Goal: Download file/media

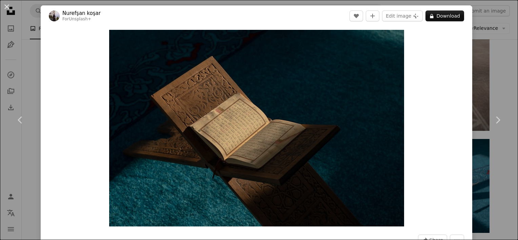
scroll to position [440, 0]
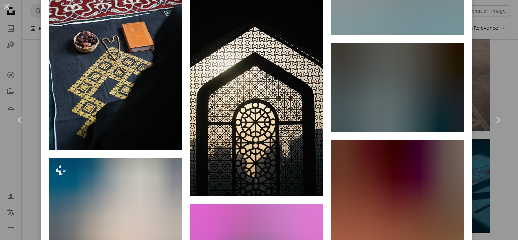
scroll to position [6348, 0]
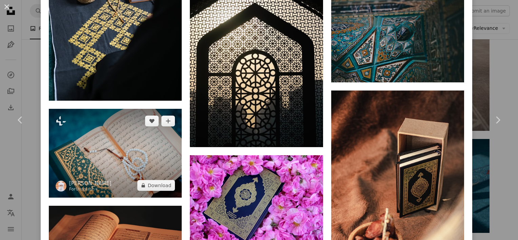
click at [160, 109] on img at bounding box center [115, 153] width 133 height 88
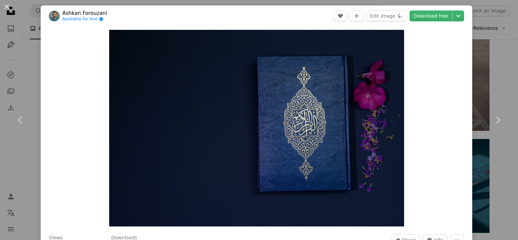
click at [24, 86] on div "An X shape Chevron left Chevron right [PERSON_NAME] Available for hire A checkm…" at bounding box center [259, 120] width 518 height 240
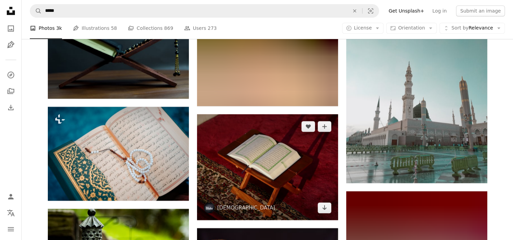
scroll to position [5624, 0]
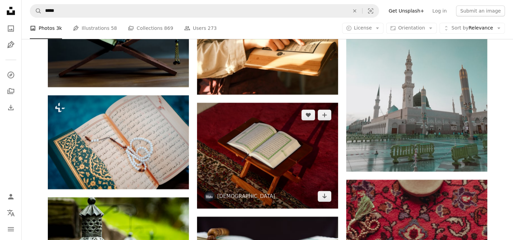
click at [290, 192] on img at bounding box center [267, 156] width 141 height 106
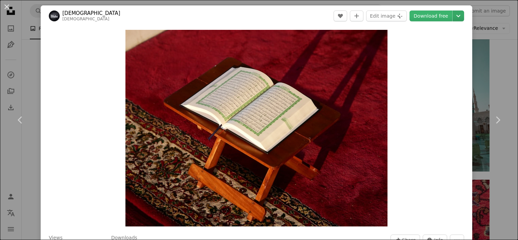
click at [453, 17] on icon "Chevron down" at bounding box center [458, 16] width 11 height 8
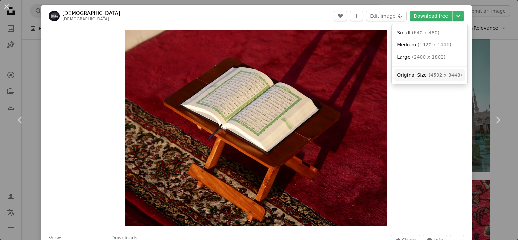
click at [424, 77] on span "Original Size ( 4592 x 3448 )" at bounding box center [429, 75] width 65 height 7
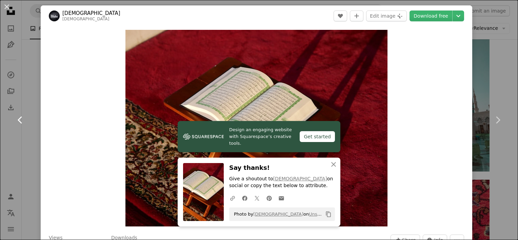
click at [28, 115] on link "Chevron left" at bounding box center [20, 119] width 41 height 65
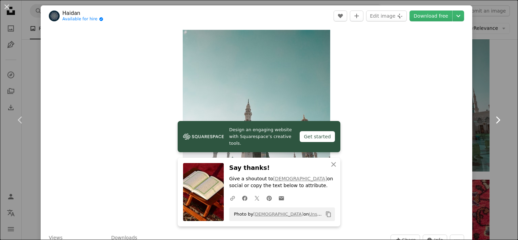
click at [495, 149] on link "Chevron right" at bounding box center [497, 119] width 41 height 65
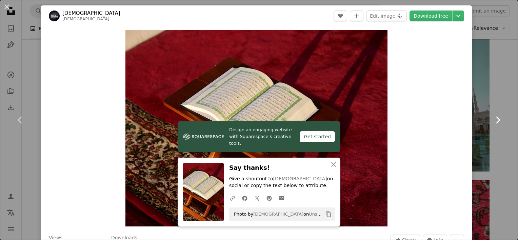
click at [496, 118] on icon at bounding box center [498, 119] width 4 height 7
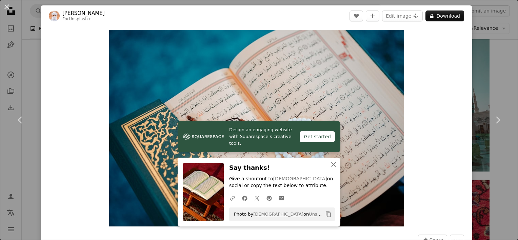
click at [331, 163] on icon "An X shape" at bounding box center [333, 164] width 8 height 8
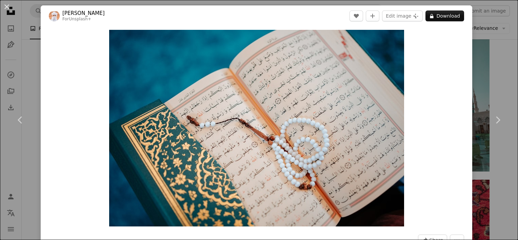
click at [29, 168] on div "An X shape Chevron left Chevron right Ahmed For Unsplash+ A heart A plus sign E…" at bounding box center [259, 120] width 518 height 240
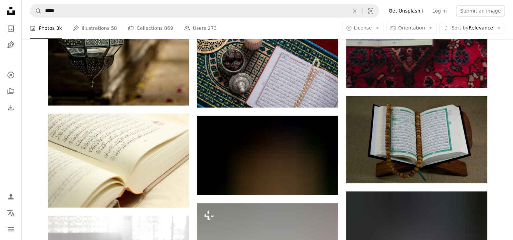
scroll to position [5929, 0]
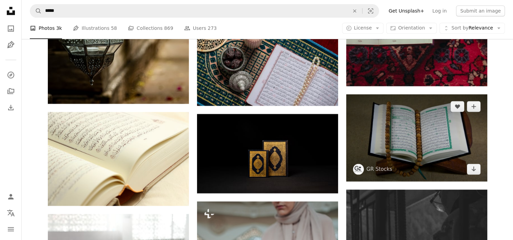
click at [436, 151] on img at bounding box center [416, 137] width 141 height 87
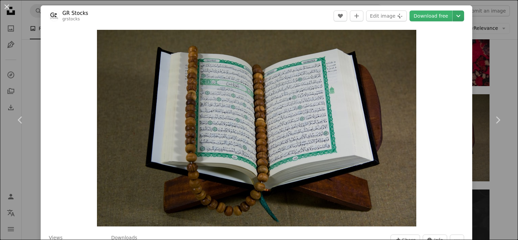
click at [456, 16] on icon "Choose download size" at bounding box center [458, 16] width 4 height 2
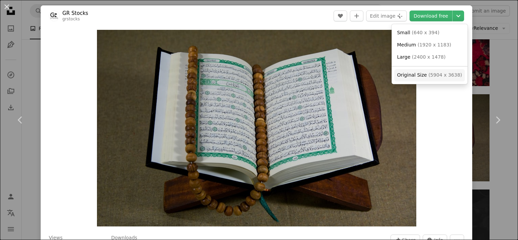
click at [445, 73] on span "( 5904 x 3638 )" at bounding box center [445, 74] width 34 height 5
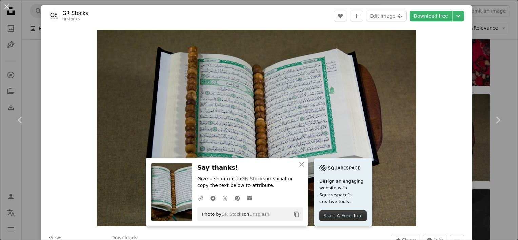
click at [496, 217] on div "An X shape Chevron left Chevron right GR Stocks grstocks A heart A plus sign Ed…" at bounding box center [259, 120] width 518 height 240
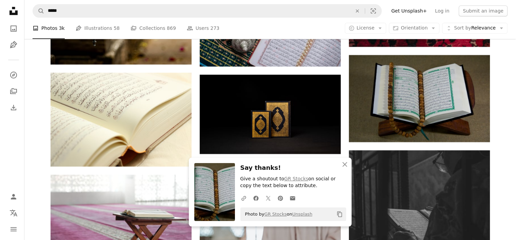
scroll to position [6030, 0]
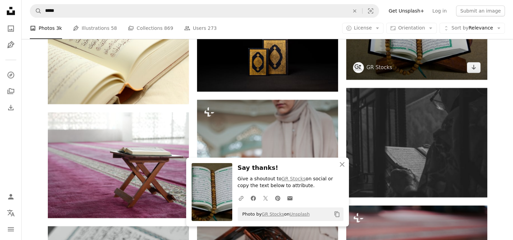
click at [366, 63] on span "GR Stocks" at bounding box center [372, 67] width 39 height 11
click at [415, 62] on img at bounding box center [416, 36] width 141 height 87
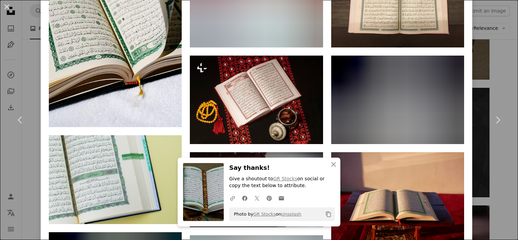
scroll to position [644, 0]
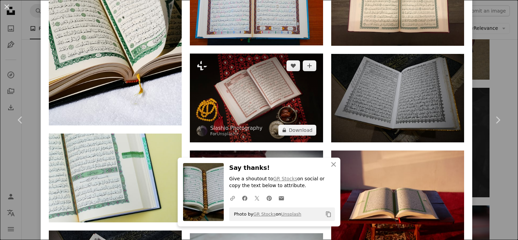
click at [244, 107] on img at bounding box center [256, 98] width 133 height 88
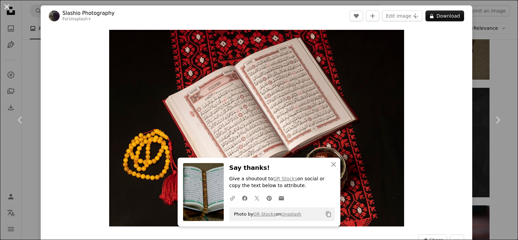
click at [5, 7] on button "An X shape" at bounding box center [7, 7] width 8 height 8
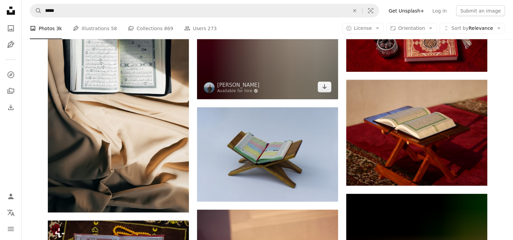
scroll to position [8978, 0]
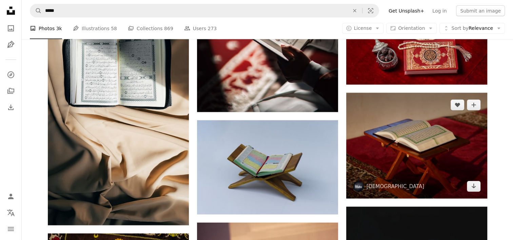
click at [465, 175] on img at bounding box center [416, 146] width 141 height 106
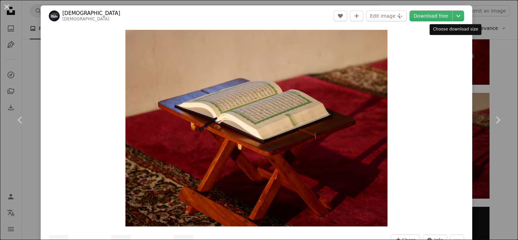
click at [454, 19] on icon "Chevron down" at bounding box center [458, 16] width 11 height 8
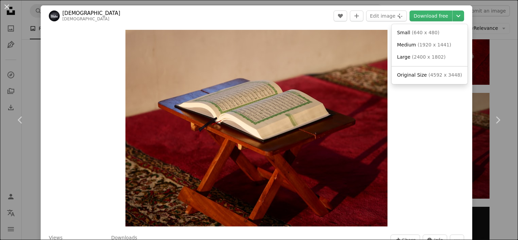
click at [433, 76] on span "( 4592 x 3448 )" at bounding box center [445, 74] width 34 height 5
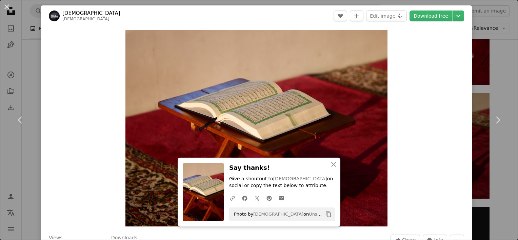
click at [28, 57] on div "An X shape Chevron left Chevron right [DEMOGRAPHIC_DATA] [DEMOGRAPHIC_DATA] A h…" at bounding box center [259, 120] width 518 height 240
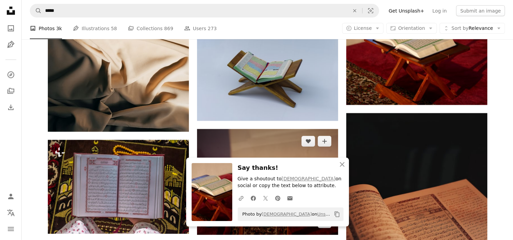
scroll to position [9079, 0]
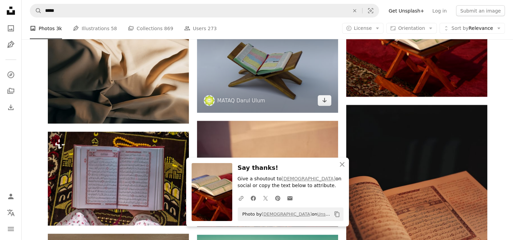
click at [243, 86] on img at bounding box center [267, 66] width 141 height 94
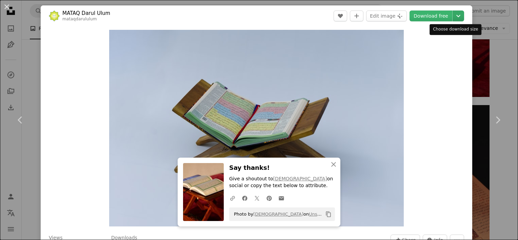
click at [453, 16] on icon "Chevron down" at bounding box center [458, 16] width 11 height 8
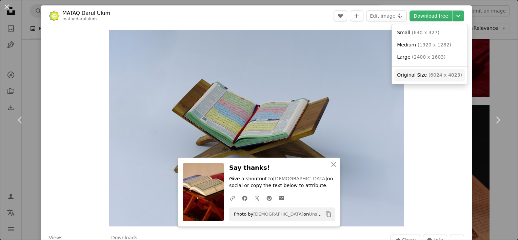
click at [439, 79] on span "Original Size ( 6024 x 4023 )" at bounding box center [429, 75] width 65 height 7
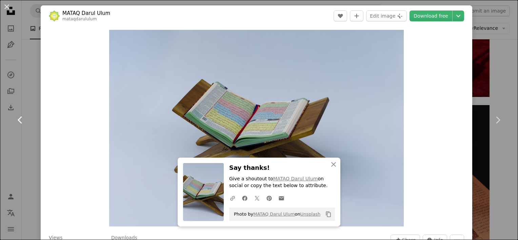
click at [32, 87] on link "Chevron left" at bounding box center [20, 119] width 41 height 65
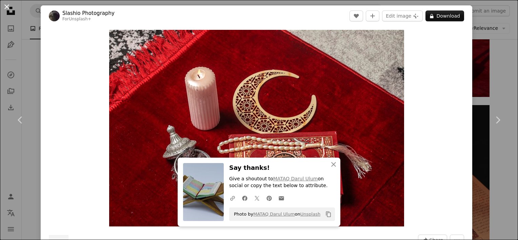
click at [11, 5] on button "An X shape" at bounding box center [7, 7] width 8 height 8
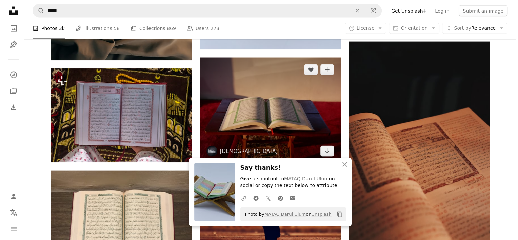
scroll to position [9181, 0]
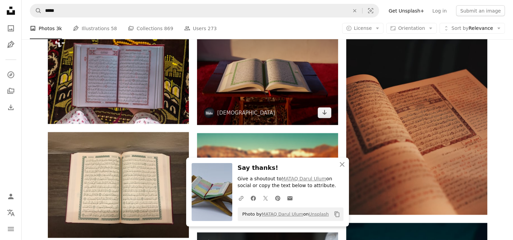
click at [263, 110] on img at bounding box center [267, 72] width 141 height 106
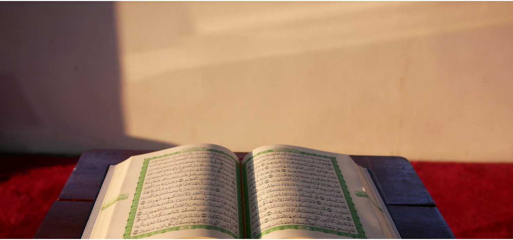
scroll to position [71, 0]
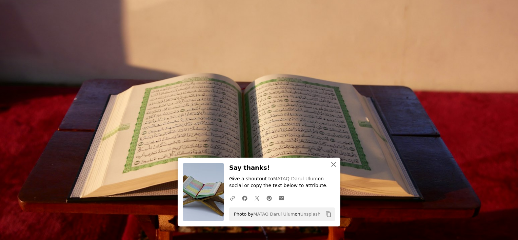
click at [333, 165] on icon "An X shape" at bounding box center [333, 164] width 8 height 8
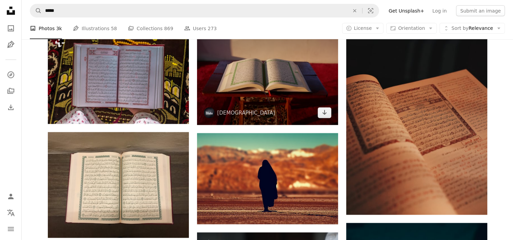
click at [300, 104] on img at bounding box center [267, 72] width 141 height 106
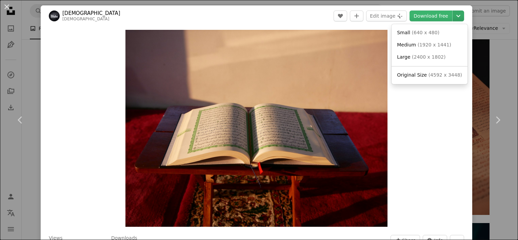
click at [454, 17] on icon "Chevron down" at bounding box center [458, 16] width 11 height 8
click at [439, 81] on link "Original Size ( 4592 x 3448 )" at bounding box center [429, 75] width 70 height 12
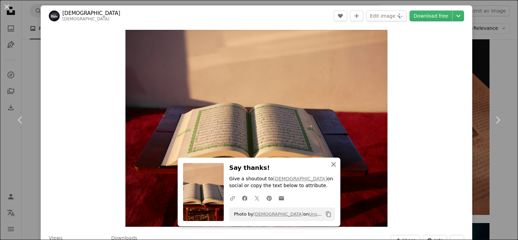
click at [332, 162] on icon "An X shape" at bounding box center [333, 164] width 8 height 8
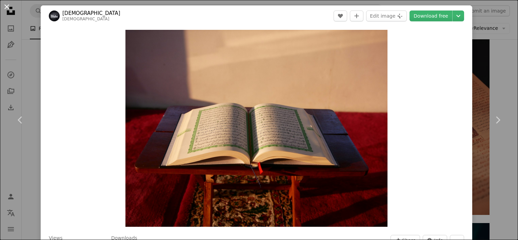
click at [3, 6] on button "An X shape" at bounding box center [7, 7] width 8 height 8
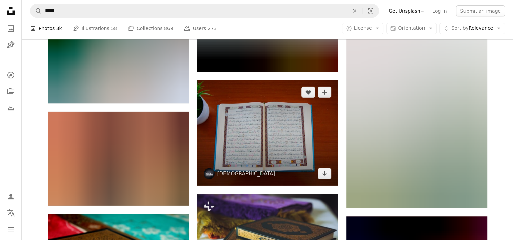
scroll to position [10502, 0]
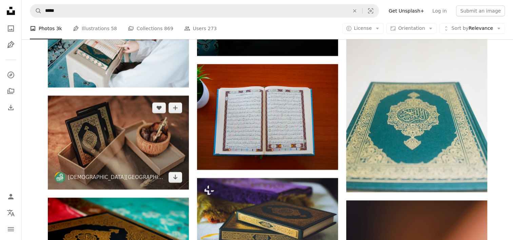
click at [146, 147] on img at bounding box center [118, 143] width 141 height 94
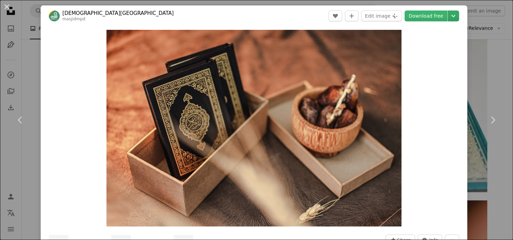
click at [453, 14] on icon "Chevron down" at bounding box center [453, 16] width 11 height 8
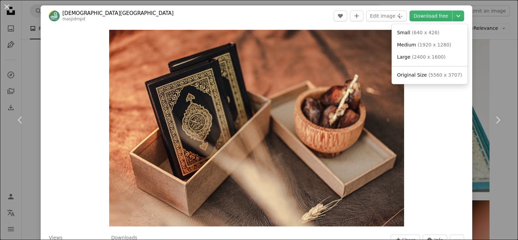
click at [432, 77] on span "( 5560 x 3707 )" at bounding box center [445, 74] width 34 height 5
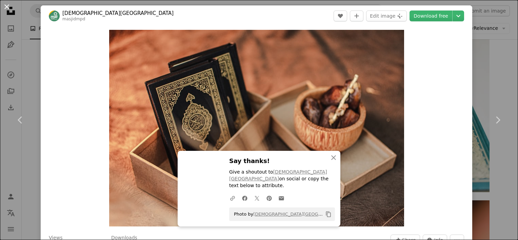
click at [5, 5] on button "An X shape" at bounding box center [7, 7] width 8 height 8
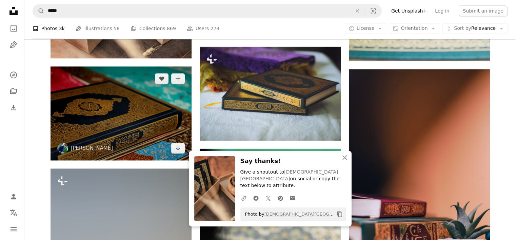
scroll to position [10604, 0]
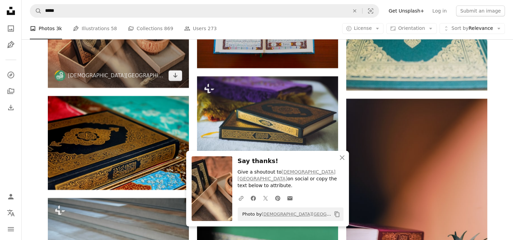
click at [120, 64] on img at bounding box center [118, 41] width 141 height 94
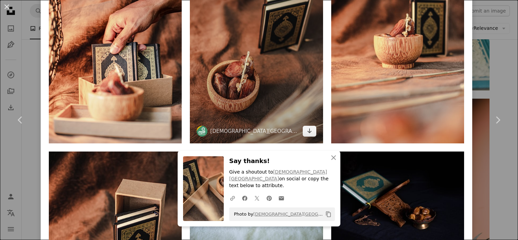
scroll to position [678, 0]
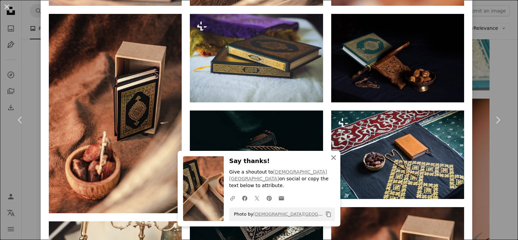
click at [331, 160] on icon "button" at bounding box center [333, 157] width 5 height 5
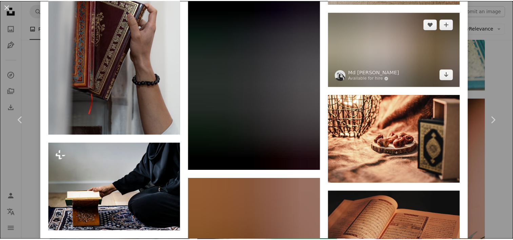
scroll to position [3376, 0]
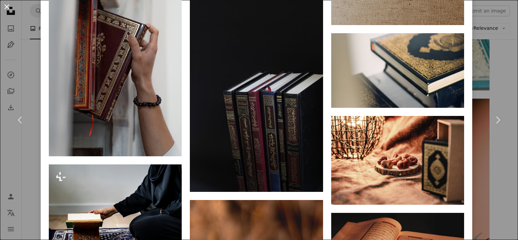
click at [6, 7] on button "An X shape" at bounding box center [7, 7] width 8 height 8
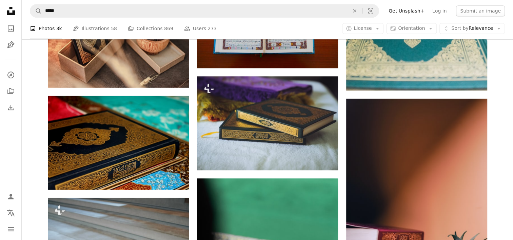
click at [7, 7] on icon "Unsplash logo Unsplash Home" at bounding box center [11, 11] width 14 height 14
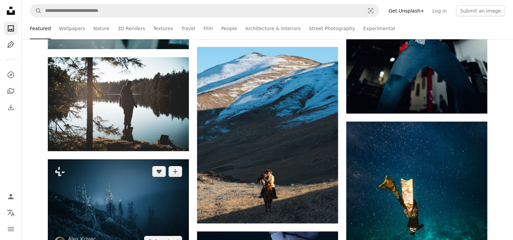
scroll to position [2439, 0]
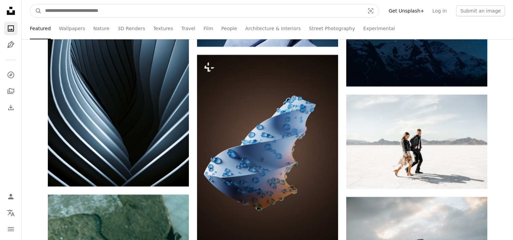
click at [127, 7] on input "Find visuals sitewide" at bounding box center [202, 10] width 320 height 13
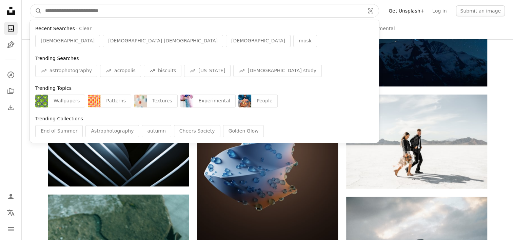
paste input "******"
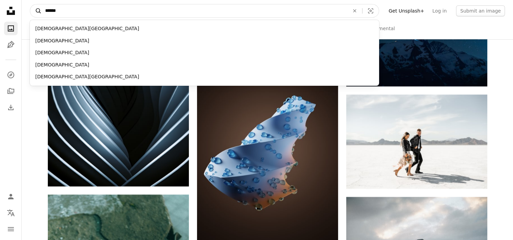
type input "******"
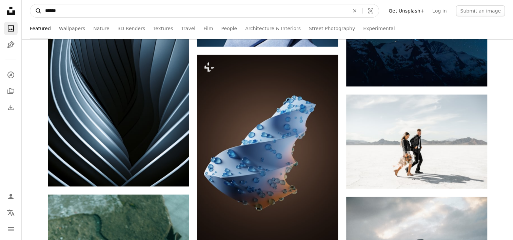
click at [38, 8] on icon "Find visuals sitewide" at bounding box center [38, 10] width 5 height 5
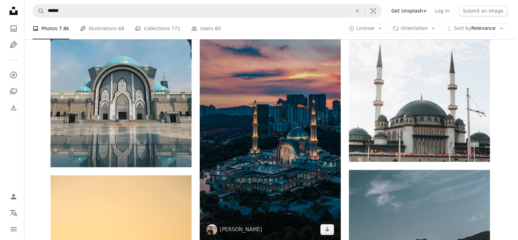
scroll to position [373, 0]
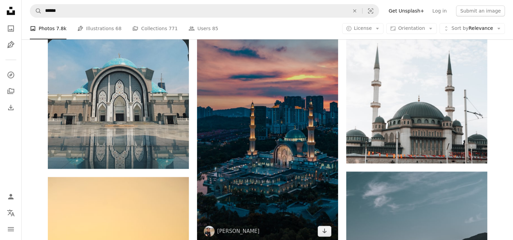
click at [301, 194] on img at bounding box center [267, 118] width 141 height 251
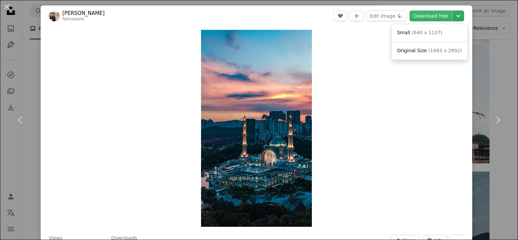
click at [453, 15] on icon "Chevron down" at bounding box center [458, 16] width 11 height 8
click at [444, 49] on span "( 1683 x 2992 )" at bounding box center [445, 50] width 34 height 5
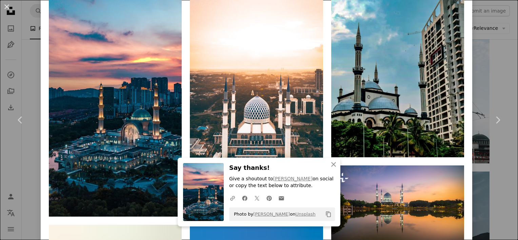
scroll to position [508, 0]
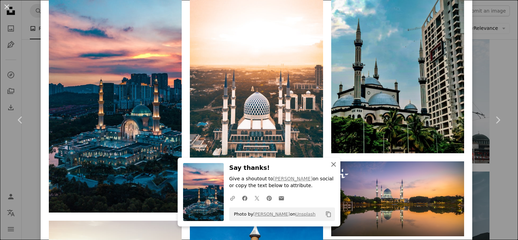
click at [333, 165] on icon "An X shape" at bounding box center [333, 164] width 8 height 8
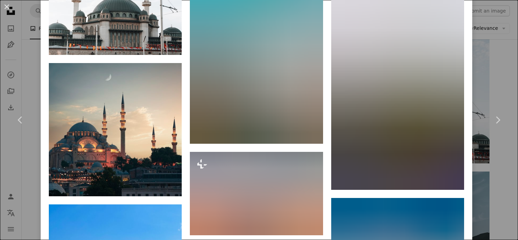
scroll to position [949, 0]
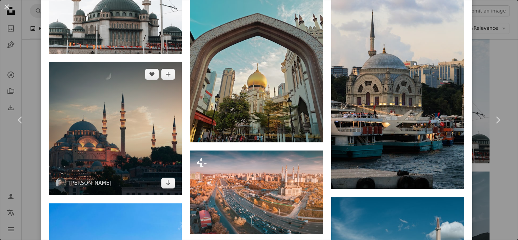
click at [126, 127] on img at bounding box center [115, 128] width 133 height 133
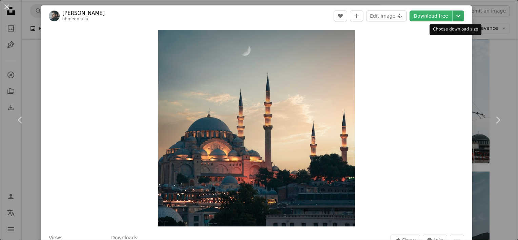
click at [456, 17] on icon "Choose download size" at bounding box center [458, 16] width 4 height 2
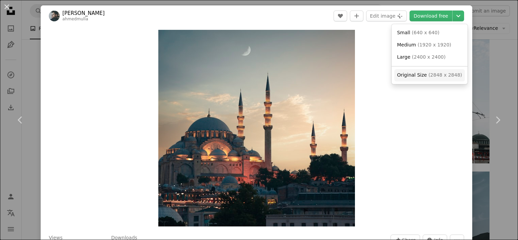
click at [435, 75] on span "( 2848 x 2848 )" at bounding box center [445, 74] width 34 height 5
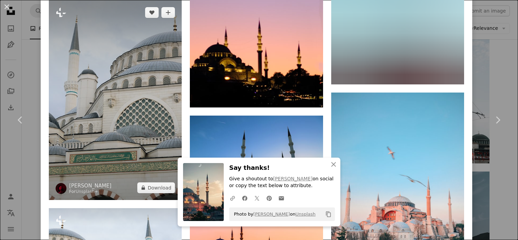
scroll to position [1504, 0]
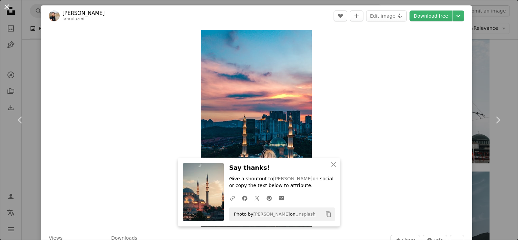
click at [3, 4] on button "An X shape" at bounding box center [7, 7] width 8 height 8
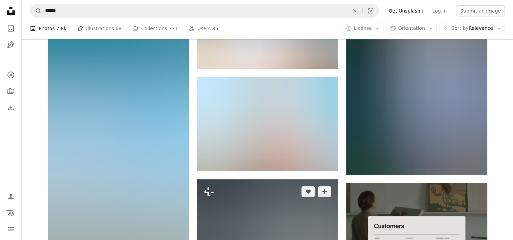
scroll to position [2947, 0]
